Goal: Task Accomplishment & Management: Use online tool/utility

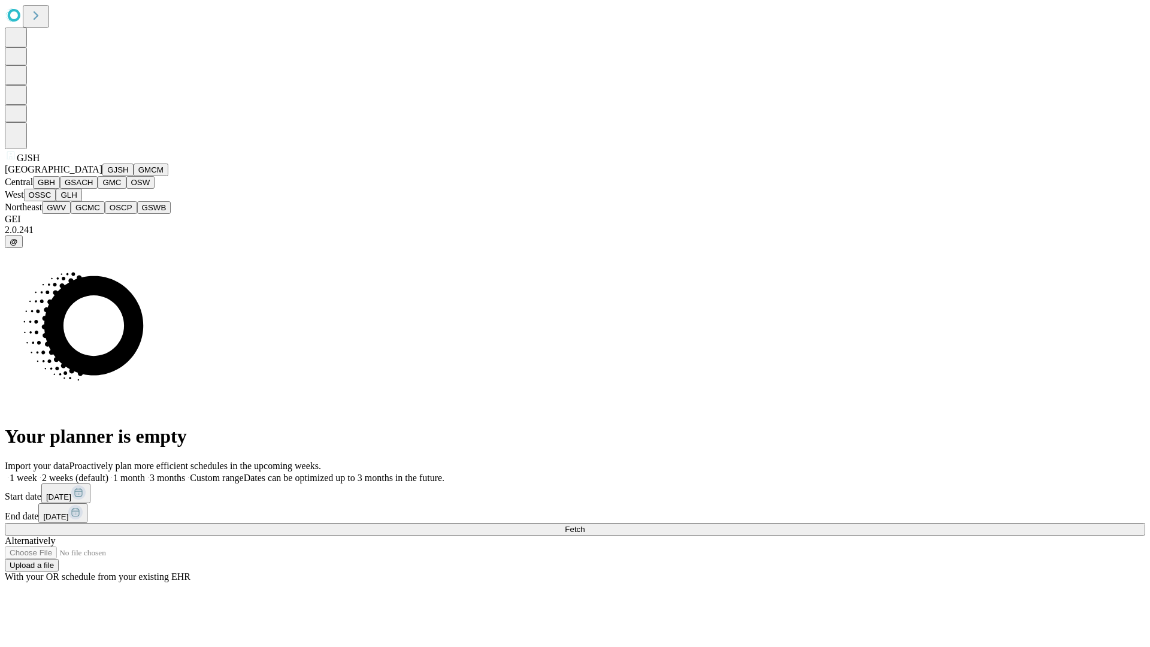
click at [102, 176] on button "GJSH" at bounding box center [117, 170] width 31 height 13
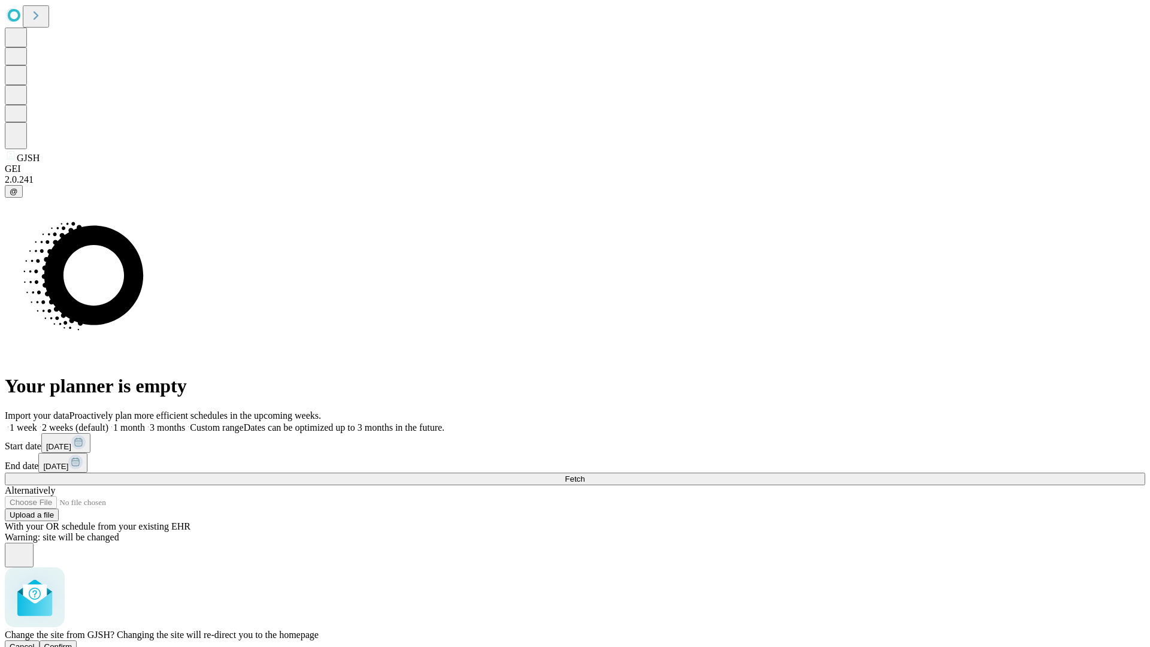
click at [73, 642] on span "Confirm" at bounding box center [58, 646] width 28 height 9
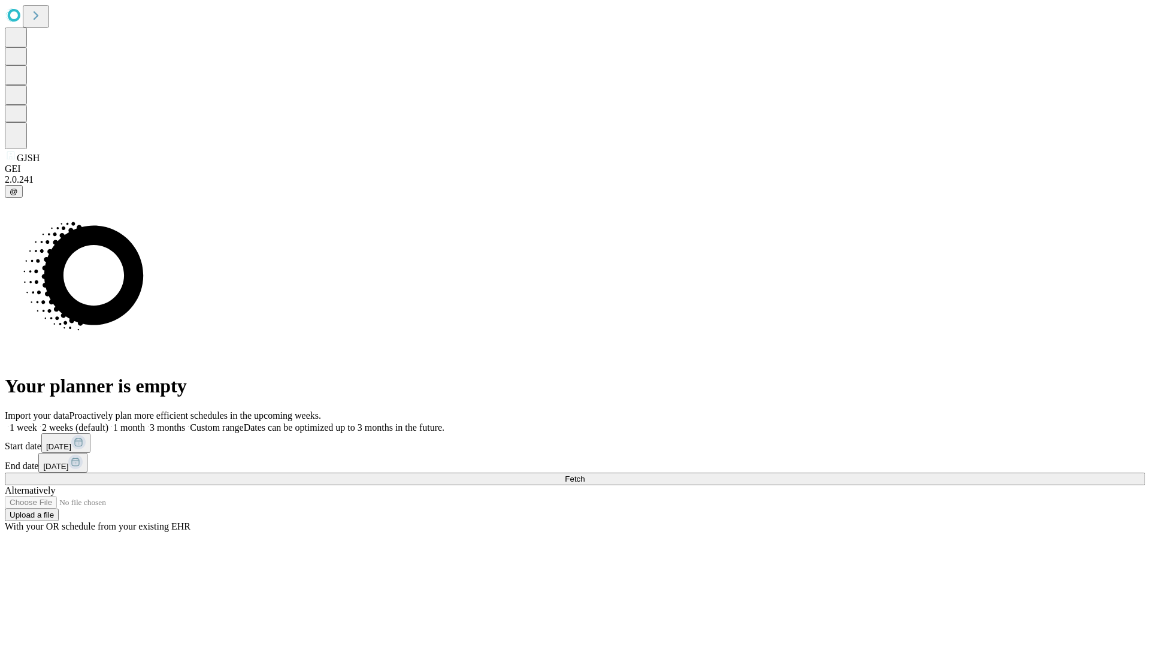
click at [108, 422] on label "2 weeks (default)" at bounding box center [72, 427] width 71 height 10
click at [585, 475] on span "Fetch" at bounding box center [575, 479] width 20 height 9
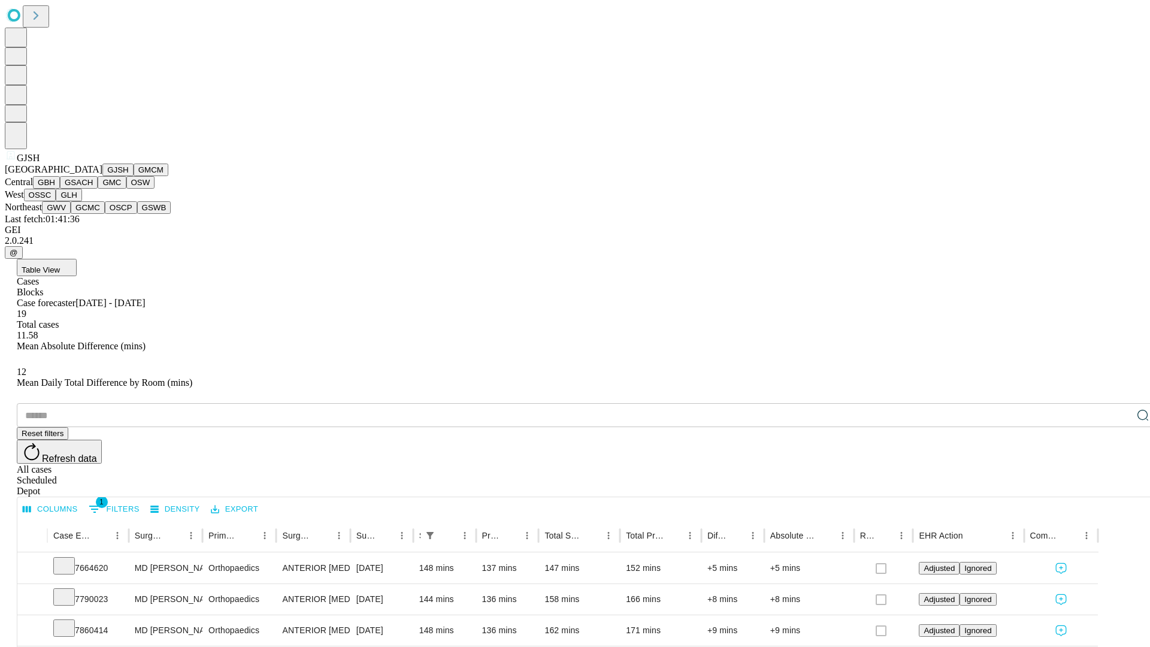
click at [134, 176] on button "GMCM" at bounding box center [151, 170] width 35 height 13
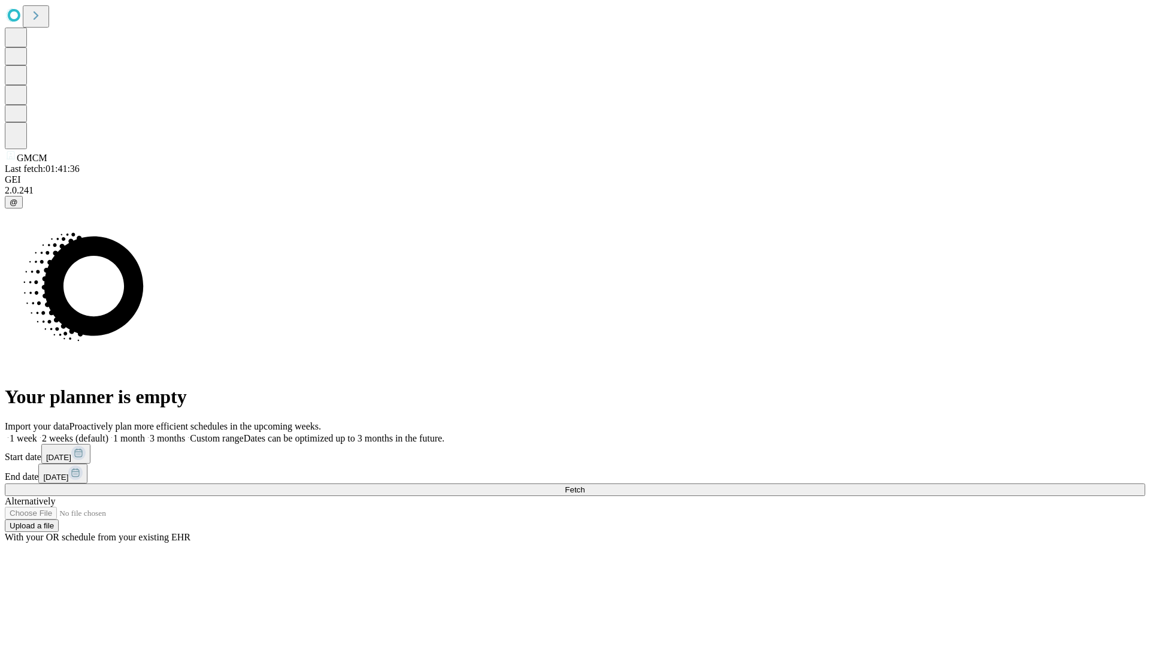
click at [108, 433] on label "2 weeks (default)" at bounding box center [72, 438] width 71 height 10
click at [585, 485] on span "Fetch" at bounding box center [575, 489] width 20 height 9
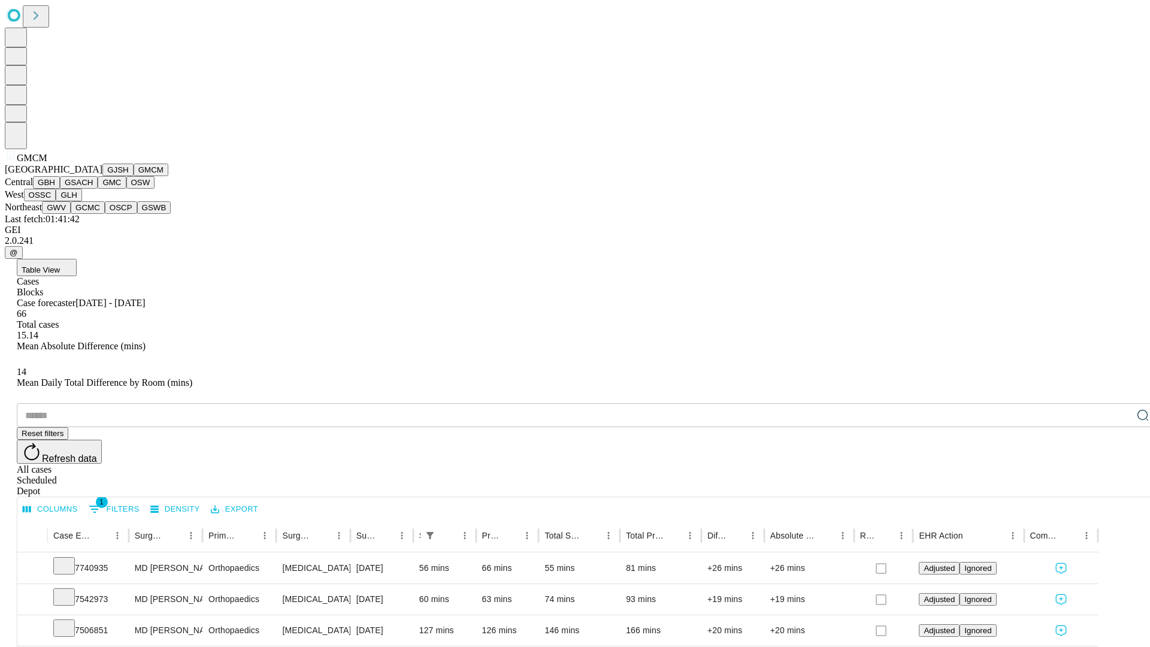
click at [60, 189] on button "GBH" at bounding box center [46, 182] width 27 height 13
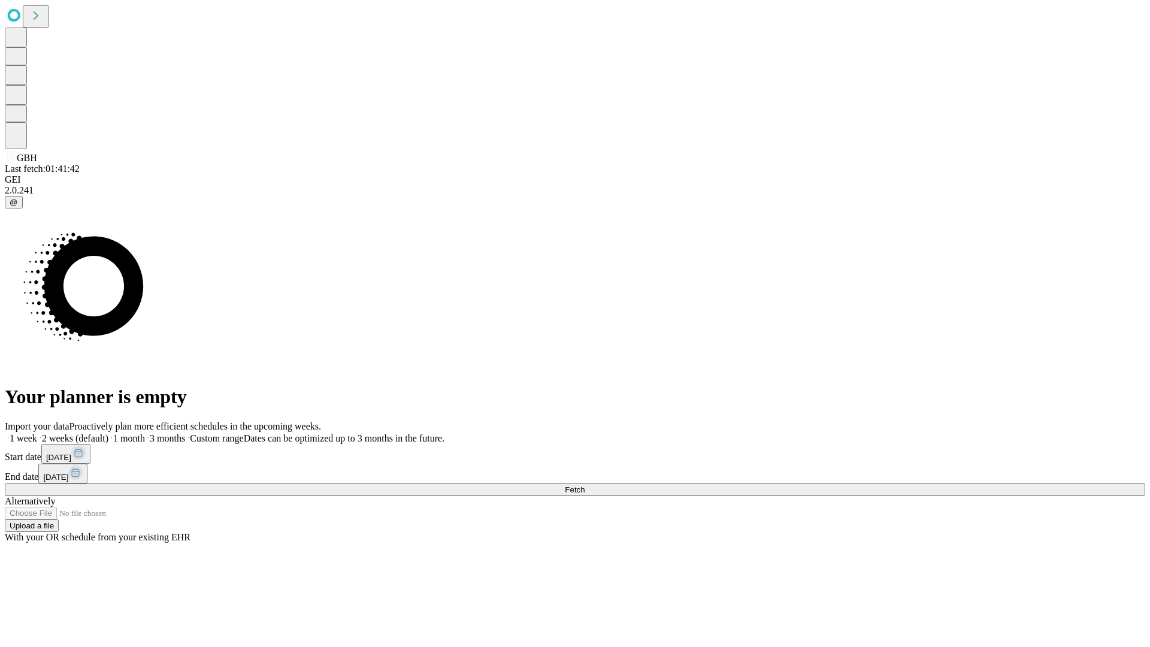
click at [108, 433] on label "2 weeks (default)" at bounding box center [72, 438] width 71 height 10
click at [585, 485] on span "Fetch" at bounding box center [575, 489] width 20 height 9
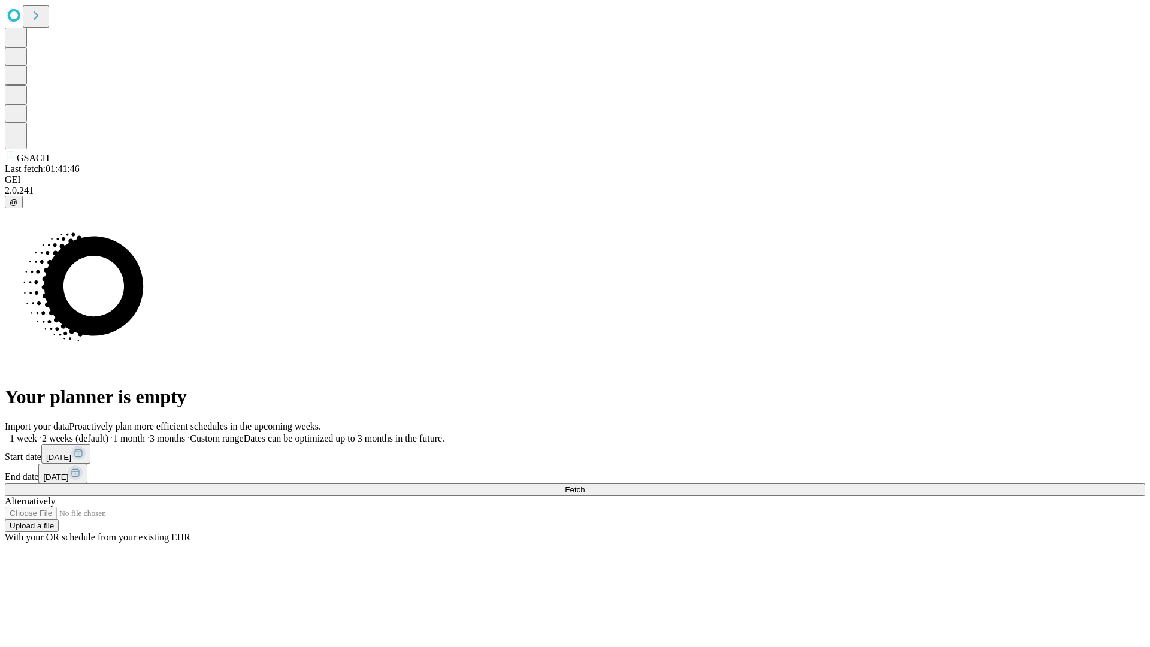
click at [585, 485] on span "Fetch" at bounding box center [575, 489] width 20 height 9
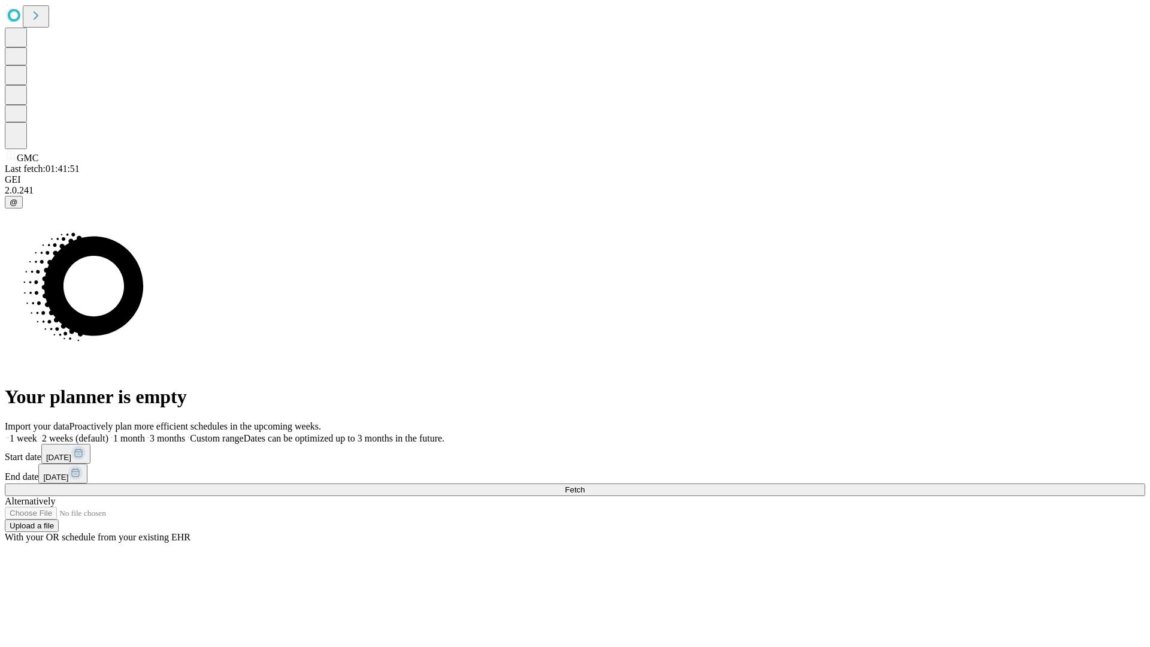
click at [108, 433] on label "2 weeks (default)" at bounding box center [72, 438] width 71 height 10
click at [585, 485] on span "Fetch" at bounding box center [575, 489] width 20 height 9
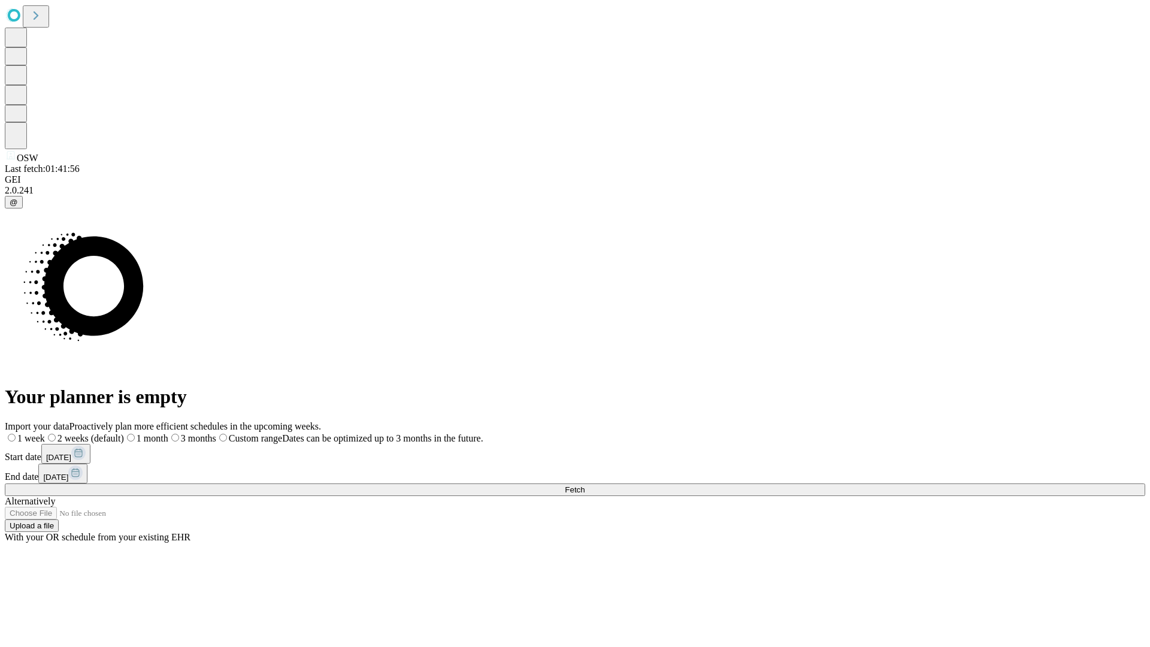
click at [124, 433] on label "2 weeks (default)" at bounding box center [84, 438] width 79 height 10
click at [585, 485] on span "Fetch" at bounding box center [575, 489] width 20 height 9
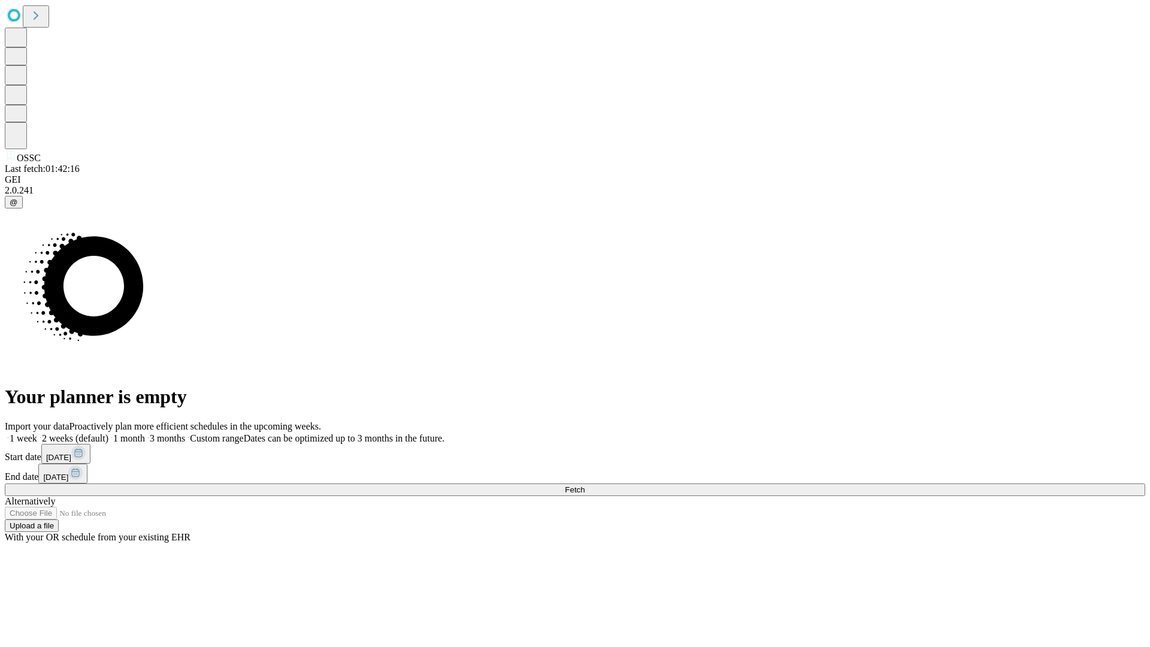
click at [108, 433] on label "2 weeks (default)" at bounding box center [72, 438] width 71 height 10
click at [585, 485] on span "Fetch" at bounding box center [575, 489] width 20 height 9
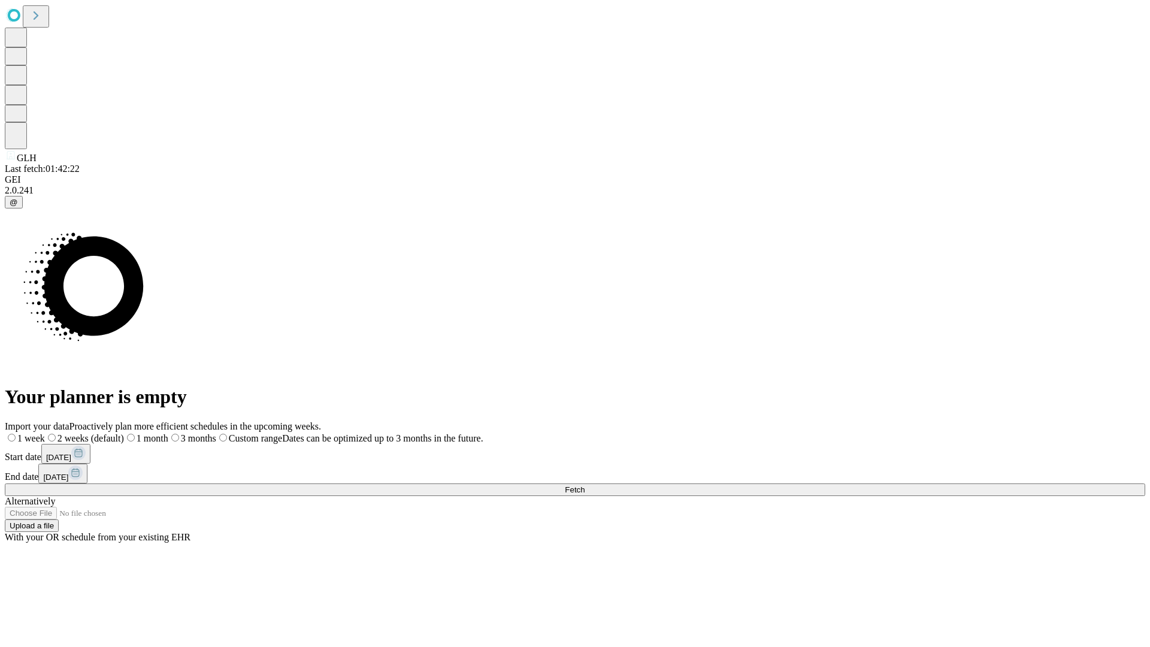
click at [124, 433] on label "2 weeks (default)" at bounding box center [84, 438] width 79 height 10
click at [585, 485] on span "Fetch" at bounding box center [575, 489] width 20 height 9
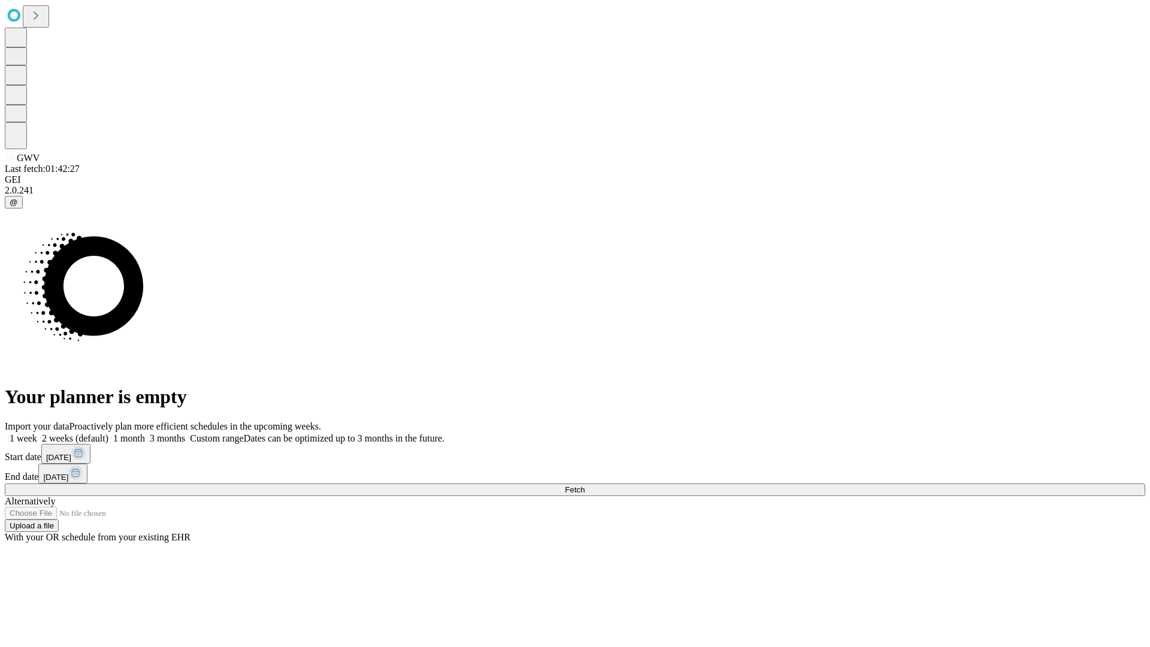
click at [108, 433] on label "2 weeks (default)" at bounding box center [72, 438] width 71 height 10
click at [585, 485] on span "Fetch" at bounding box center [575, 489] width 20 height 9
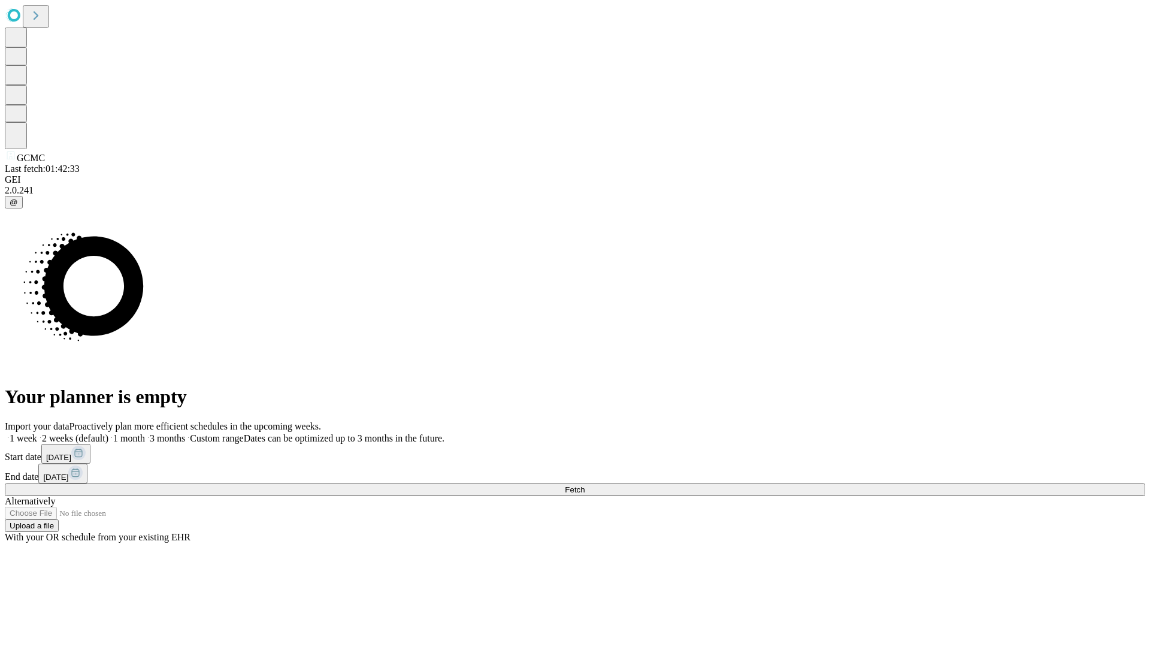
click at [108, 433] on label "2 weeks (default)" at bounding box center [72, 438] width 71 height 10
click at [585, 485] on span "Fetch" at bounding box center [575, 489] width 20 height 9
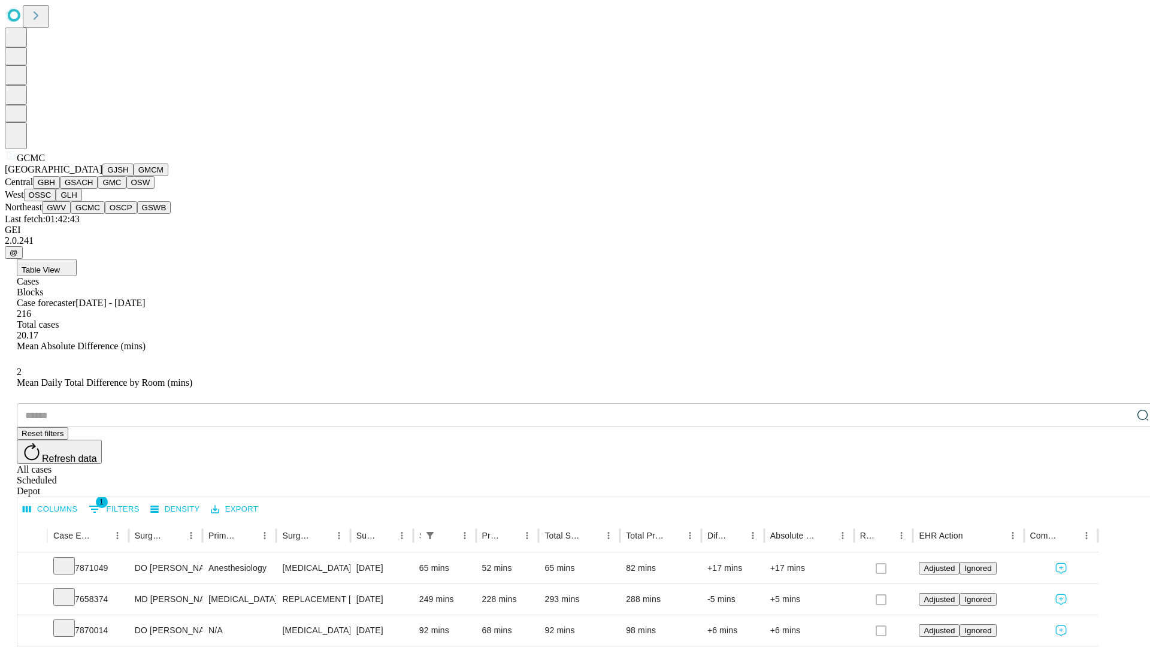
click at [105, 214] on button "OSCP" at bounding box center [121, 207] width 32 height 13
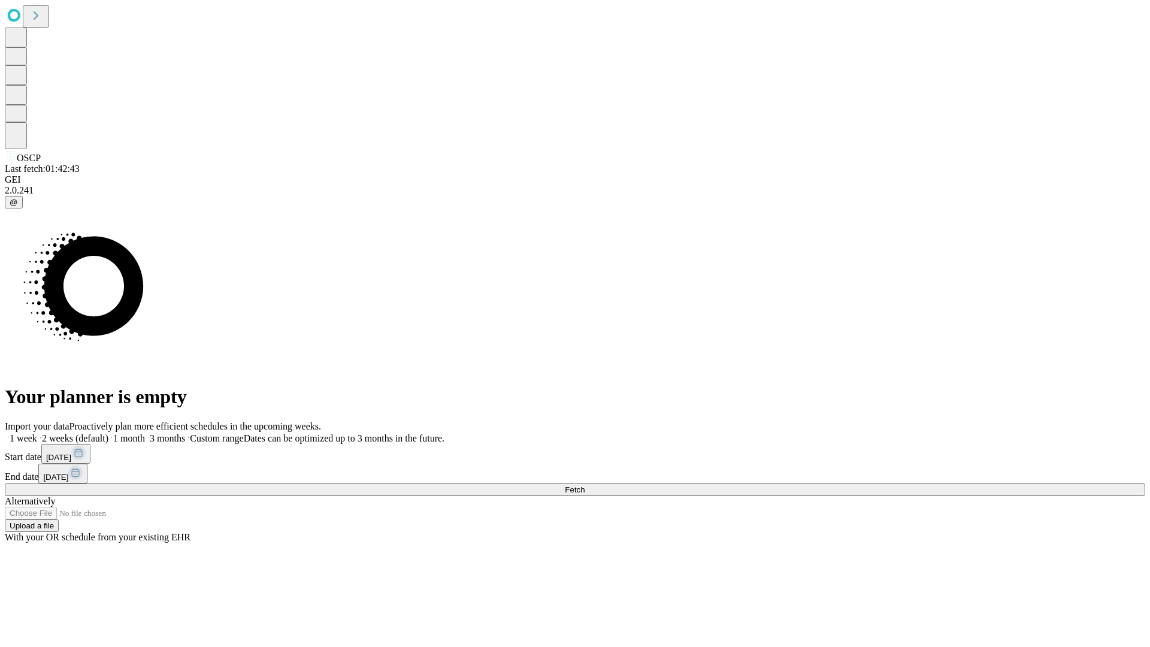
click at [108, 433] on label "2 weeks (default)" at bounding box center [72, 438] width 71 height 10
click at [585, 485] on span "Fetch" at bounding box center [575, 489] width 20 height 9
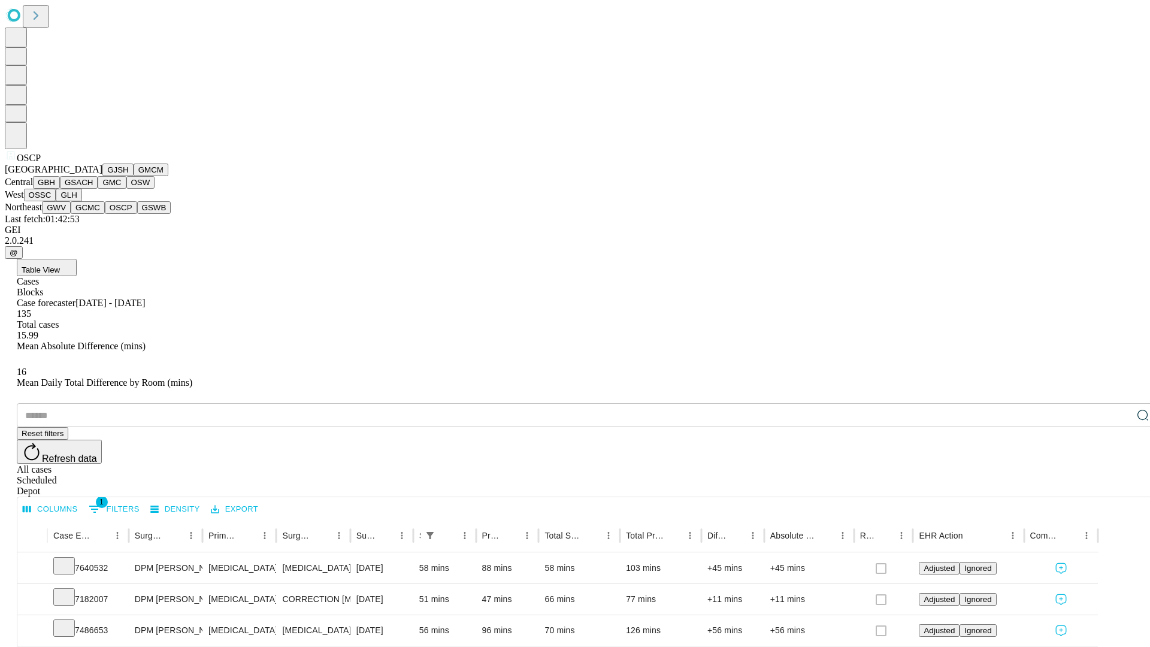
click at [137, 214] on button "GSWB" at bounding box center [154, 207] width 34 height 13
